Goal: Task Accomplishment & Management: Manage account settings

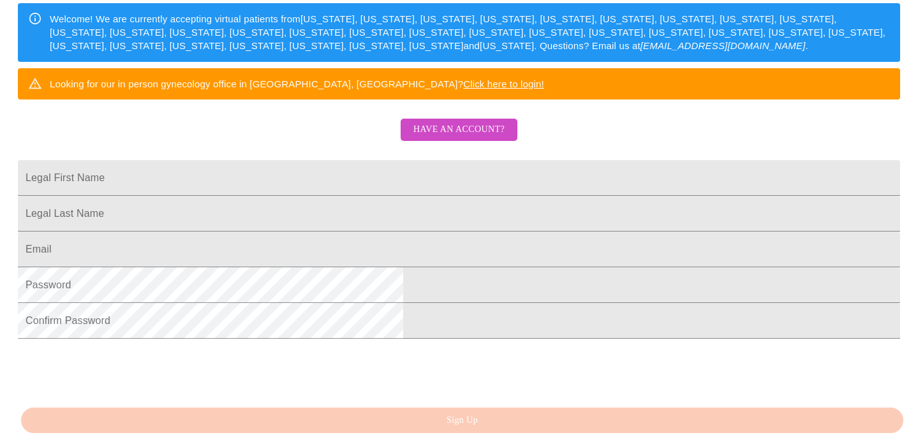
scroll to position [205, 0]
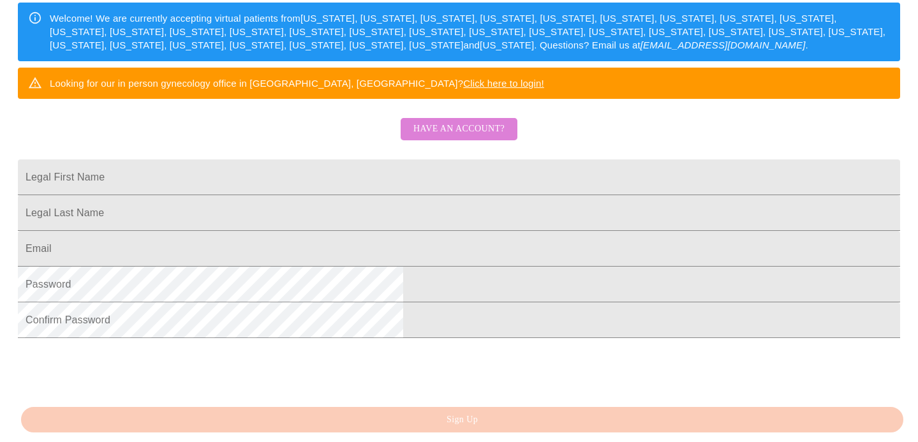
click at [482, 137] on span "Have an account?" at bounding box center [458, 129] width 91 height 16
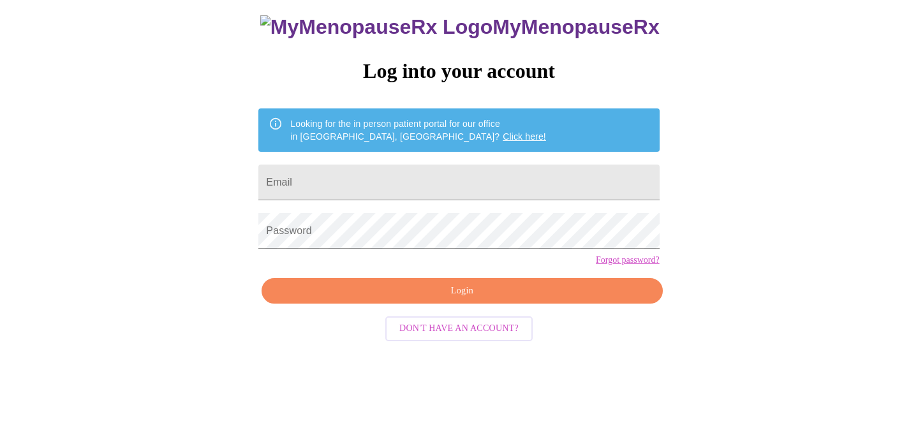
scroll to position [26, 0]
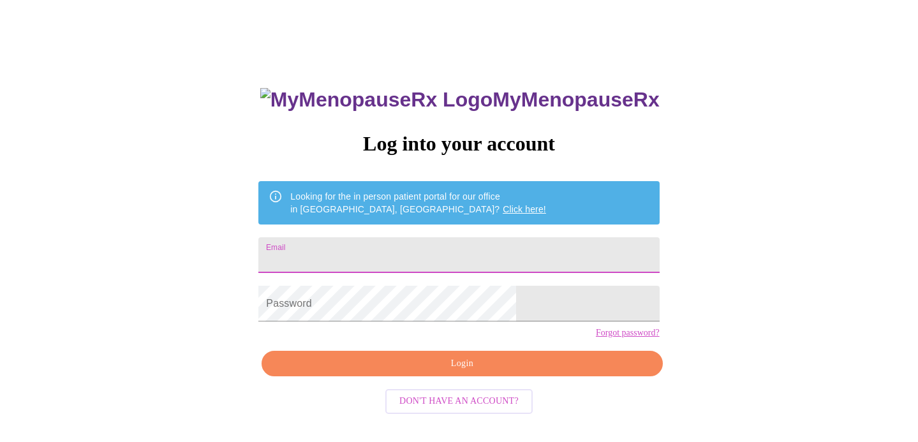
click at [405, 254] on input "Email" at bounding box center [458, 255] width 401 height 36
type input "[EMAIL_ADDRESS][DOMAIN_NAME]"
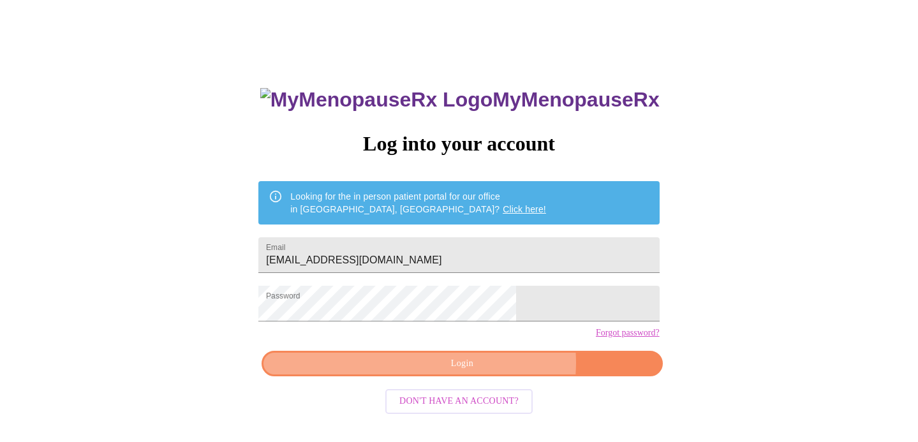
click at [491, 372] on span "Login" at bounding box center [461, 364] width 371 height 16
click at [460, 372] on span "Login" at bounding box center [461, 364] width 371 height 16
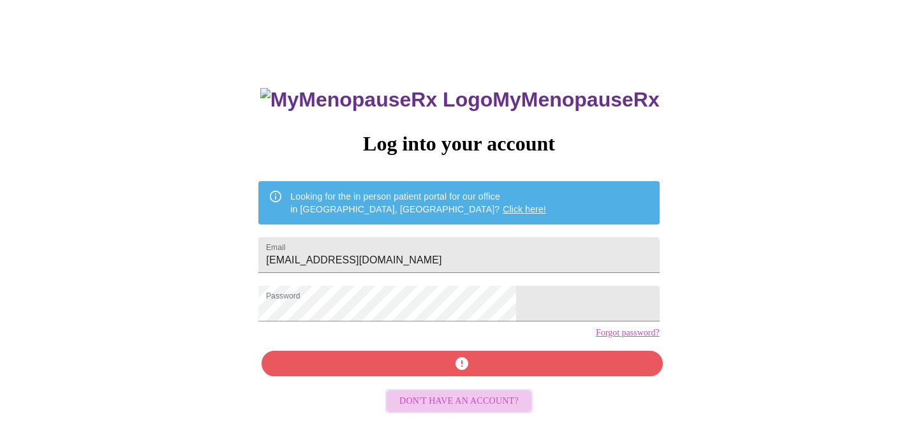
click at [502, 410] on span "Don't have an account?" at bounding box center [458, 402] width 119 height 16
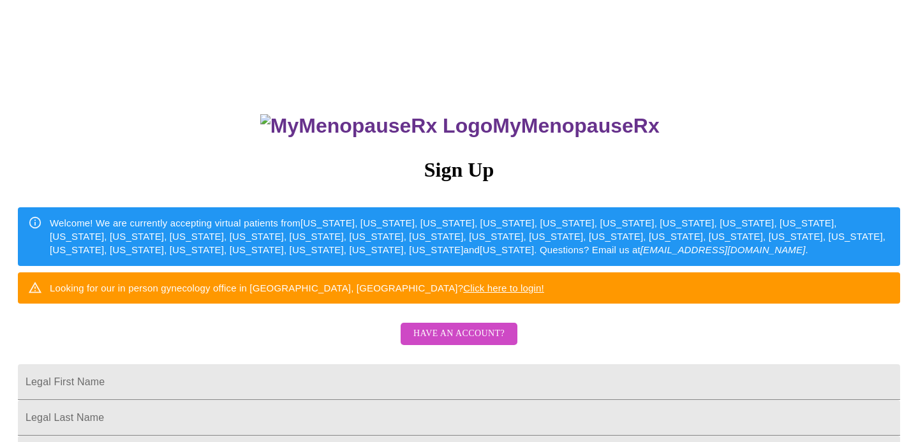
click at [471, 342] on span "Have an account?" at bounding box center [458, 334] width 91 height 16
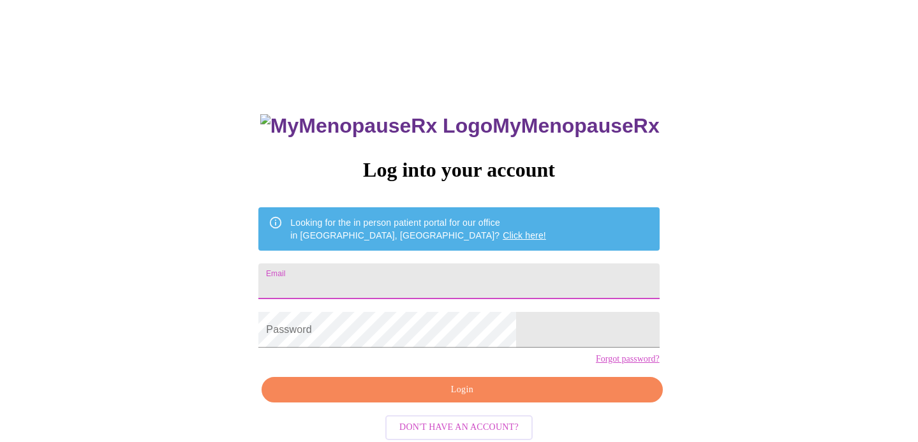
click at [459, 264] on input "Email" at bounding box center [458, 281] width 401 height 36
click at [503, 230] on link "Click here!" at bounding box center [524, 235] width 43 height 10
